Goal: Information Seeking & Learning: Learn about a topic

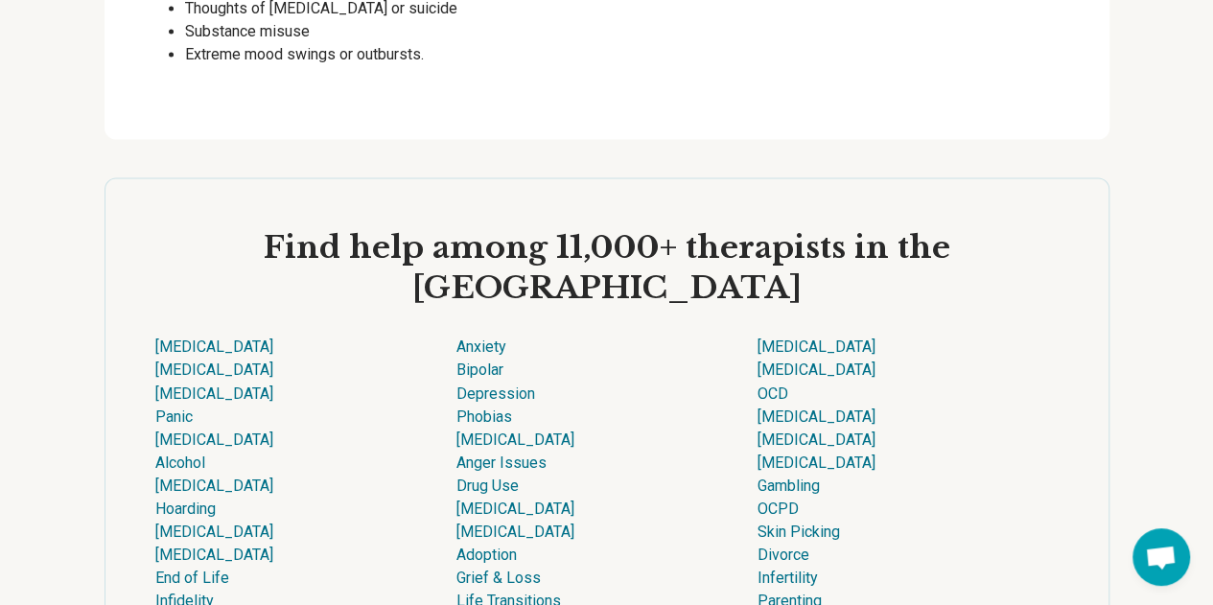
scroll to position [5178, 0]
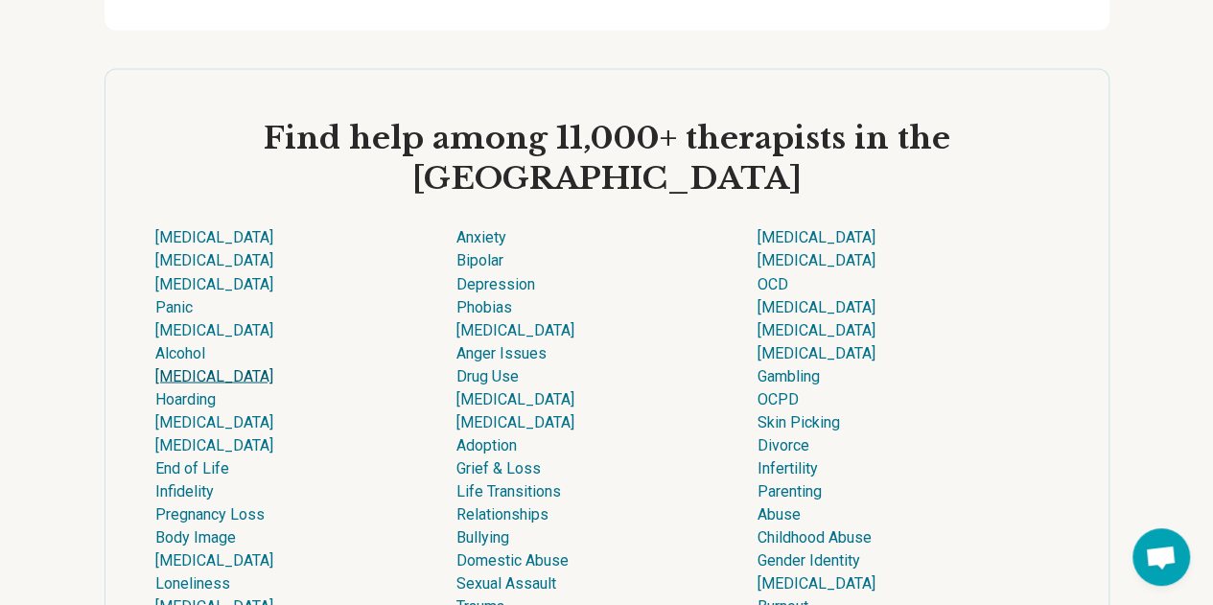
click at [273, 384] on link "[MEDICAL_DATA]" at bounding box center [214, 375] width 118 height 18
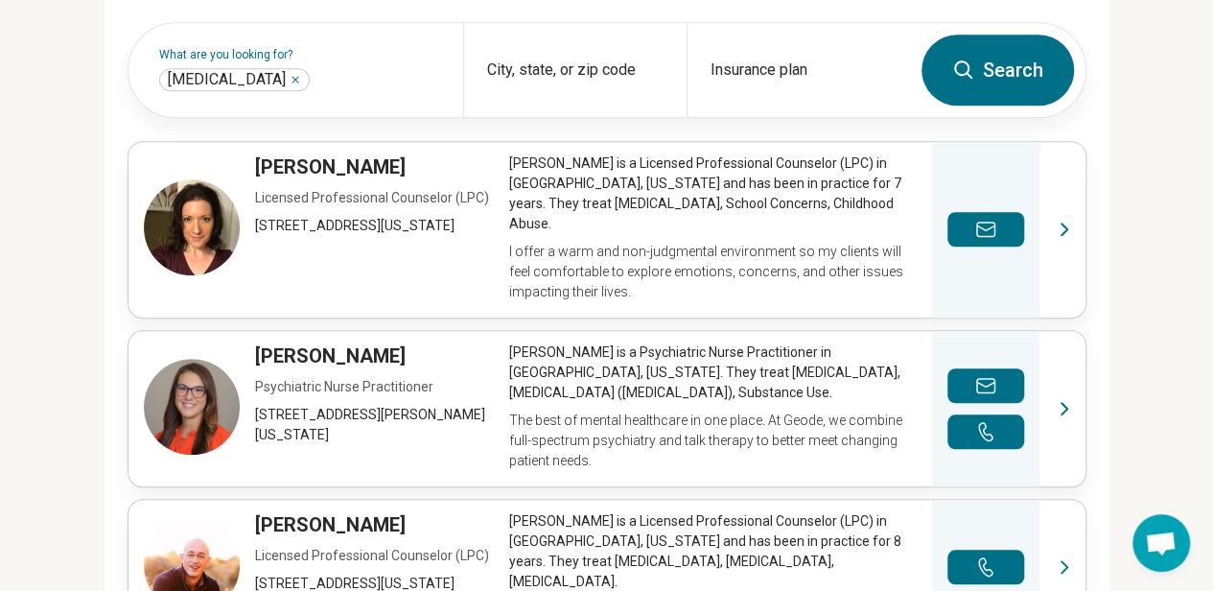
scroll to position [671, 0]
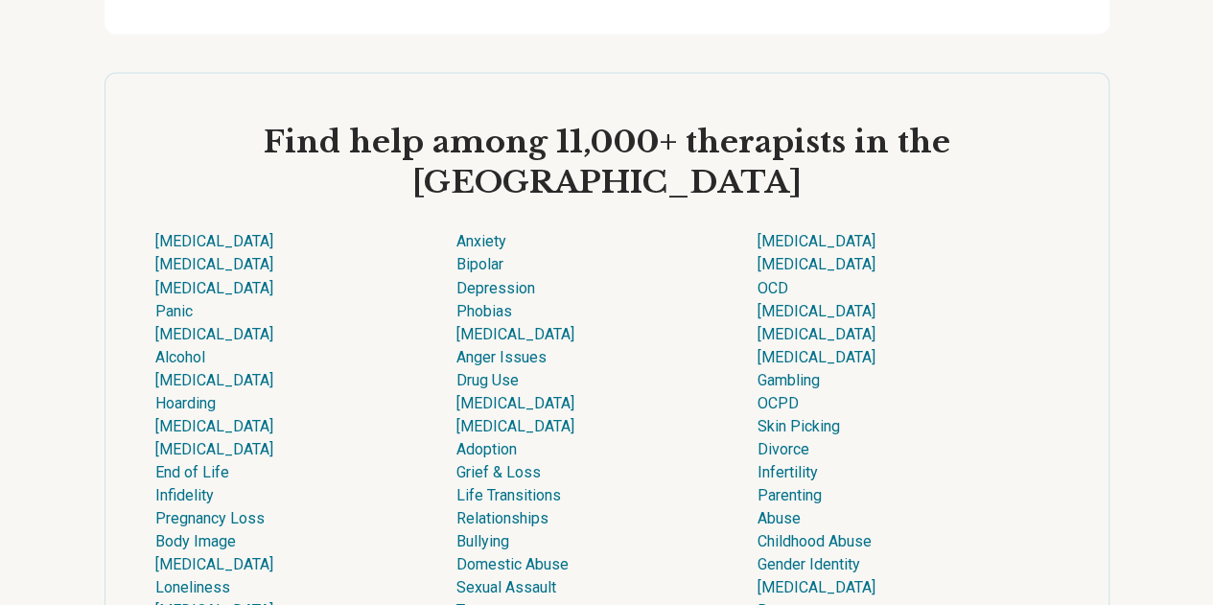
scroll to position [5178, 0]
